Goal: Information Seeking & Learning: Learn about a topic

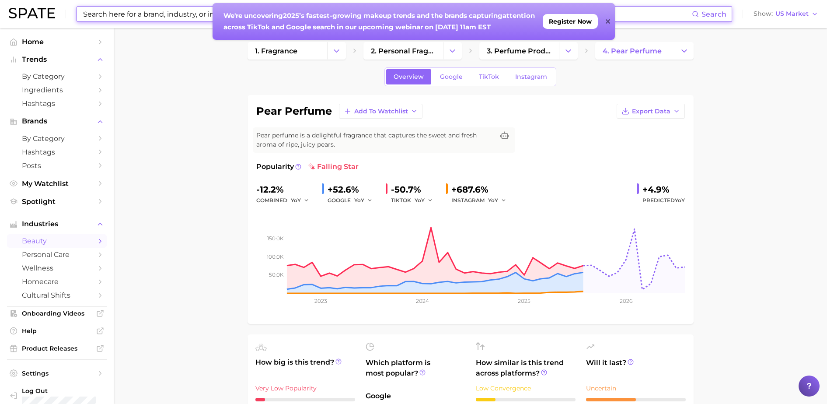
click at [181, 16] on input at bounding box center [387, 14] width 610 height 15
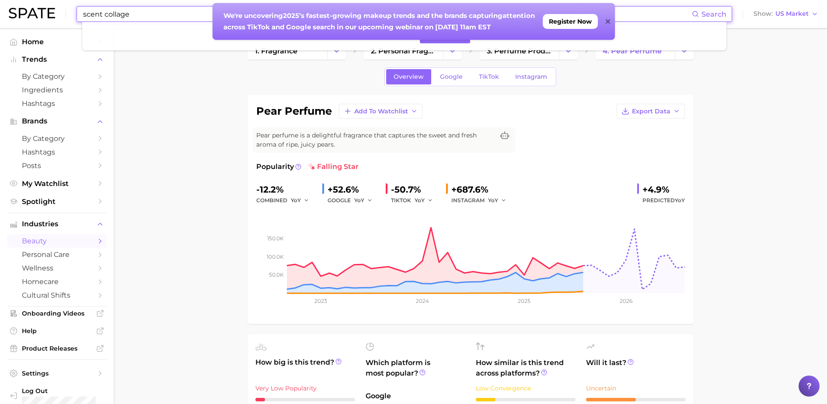
type input "scent collage"
click at [606, 21] on icon at bounding box center [608, 21] width 4 height 7
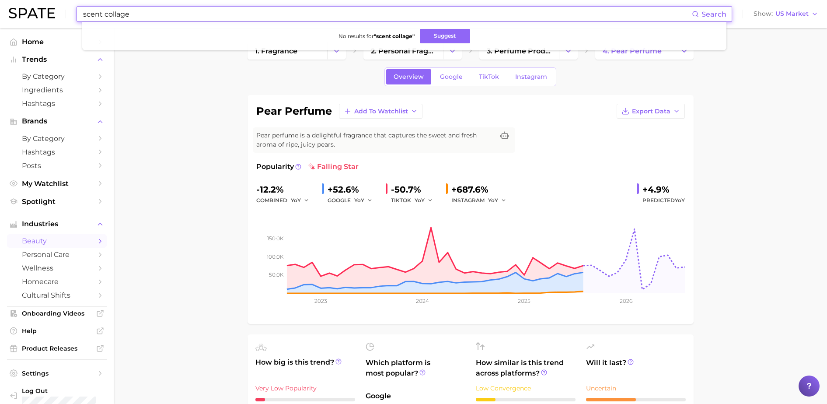
click at [245, 16] on input "scent collage" at bounding box center [387, 14] width 610 height 15
click at [446, 38] on button "Suggest" at bounding box center [445, 36] width 50 height 14
